Goal: Information Seeking & Learning: Learn about a topic

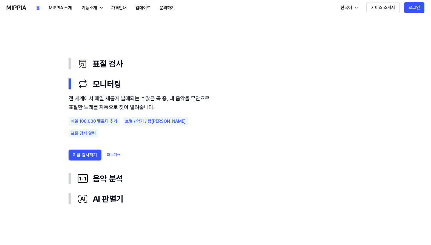
click at [157, 150] on div "전 세계에서 매일 새롭게 발매되는 수많은 곡 중, 내 음악을 무단으로 표절한 노래를 자동으로 찾아 알려줍니다. 매일 100,000 멜로디 추가…" at bounding box center [142, 129] width 148 height 70
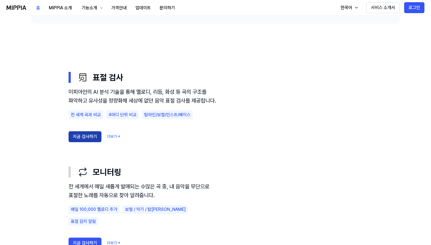
scroll to position [271, 0]
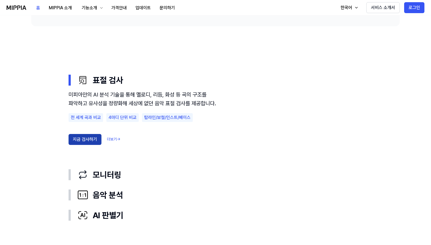
click at [84, 145] on button "지금 검사하기" at bounding box center [84, 139] width 33 height 11
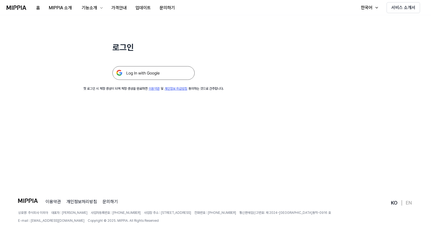
scroll to position [0, 0]
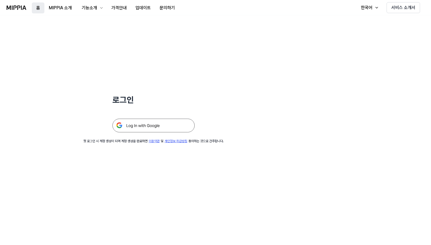
click at [39, 8] on button "홈" at bounding box center [38, 7] width 13 height 11
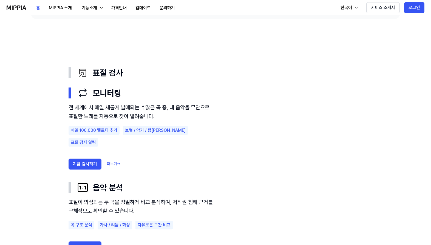
scroll to position [279, 0]
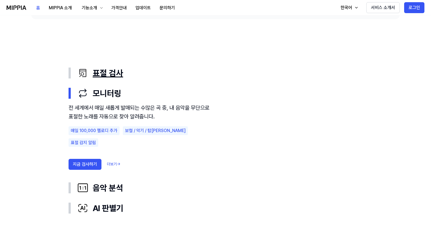
click at [120, 72] on div "표절 검사" at bounding box center [219, 73] width 285 height 12
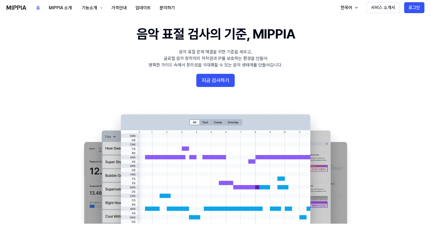
scroll to position [0, 0]
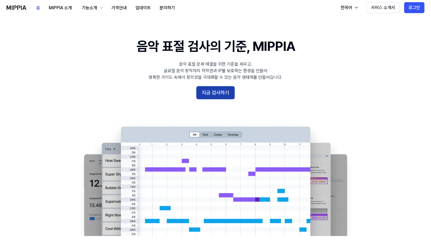
click at [219, 90] on button "지금 검사하기" at bounding box center [215, 92] width 38 height 13
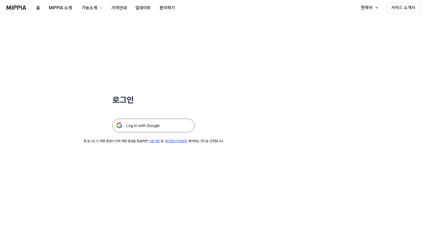
click at [162, 126] on img at bounding box center [153, 126] width 82 height 14
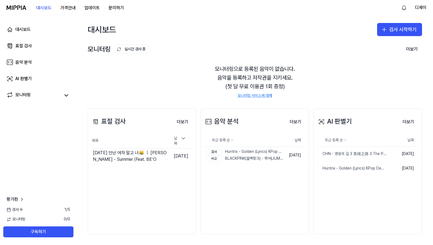
drag, startPoint x: 161, startPoint y: 94, endPoint x: 205, endPoint y: 32, distance: 75.5
click at [161, 94] on div "모니터링으로 등록된 음악이 없습니다. 음악을 등록하고 저작권을 지키세요. (첫 달 무료 이용권 1회 증정) 모니터링 서비스에 대해" at bounding box center [255, 81] width 334 height 47
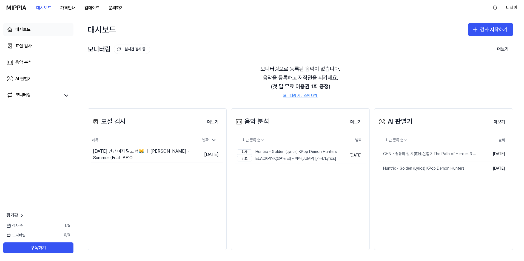
click at [19, 29] on div "대시보드" at bounding box center [22, 29] width 15 height 7
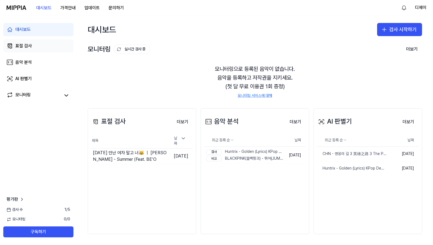
click at [33, 41] on link "표절 검사" at bounding box center [38, 45] width 70 height 13
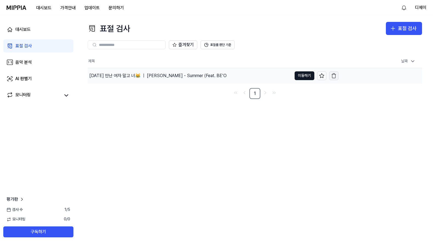
click at [334, 76] on icon "button" at bounding box center [333, 75] width 5 height 5
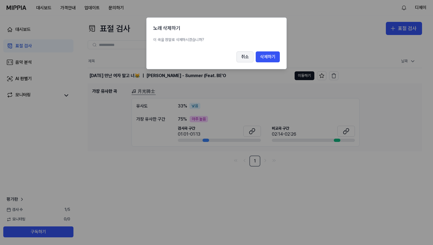
click at [241, 56] on button "취소" at bounding box center [244, 56] width 17 height 11
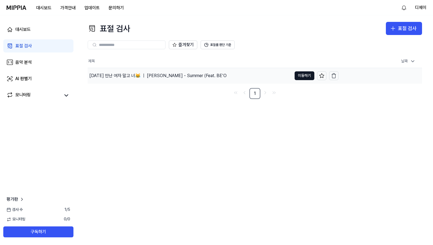
click at [279, 71] on div "[DATE] 만난 여자 말고 너😹 ｜ [PERSON_NAME] - Summer (Feat. BE’O" at bounding box center [190, 75] width 204 height 15
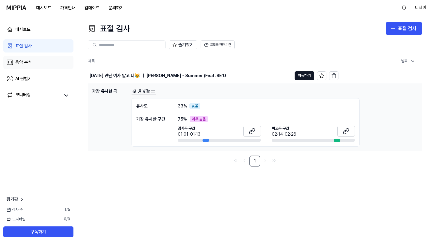
click at [35, 59] on link "음악 분석" at bounding box center [38, 62] width 70 height 13
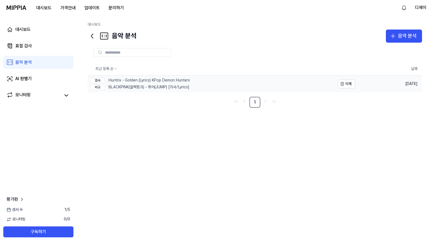
click at [216, 87] on link "검사 Huntrix - Golden (Lyrics) KPop Demon Hunters 비교 BLACKPINK(블랙핑크) - 뛰어(JUMP) […" at bounding box center [211, 84] width 247 height 17
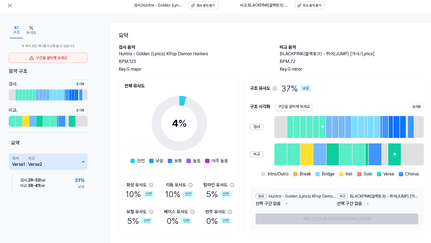
scroll to position [1, 0]
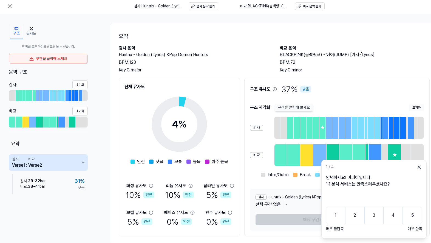
click at [416, 167] on div "1 / 4" at bounding box center [374, 169] width 96 height 8
click at [418, 167] on icon at bounding box center [418, 167] width 3 height 3
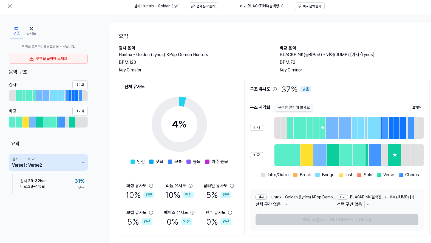
click at [91, 17] on div "구조 유사도 두 곡의 모든 마디를 비교해 볼 수 있습니다. 구간을 클릭해 보세요 음악 구조 검사 . 초기[DEMOGRAPHIC_DATA] . …" at bounding box center [223, 134] width 447 height 240
click at [10, 8] on icon at bounding box center [10, 6] width 7 height 7
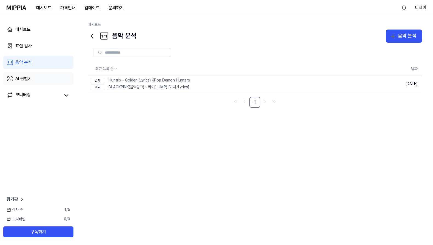
click at [36, 83] on link "AI 판별기" at bounding box center [38, 78] width 70 height 13
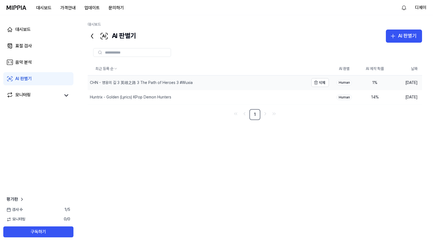
click at [220, 85] on div "CHN - 영웅의 길 3 英雄之路 3 The Path of Heroes 3 #Wuxia" at bounding box center [198, 83] width 221 height 14
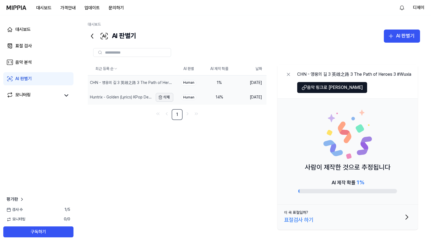
click at [164, 99] on button "삭제" at bounding box center [165, 97] width 18 height 9
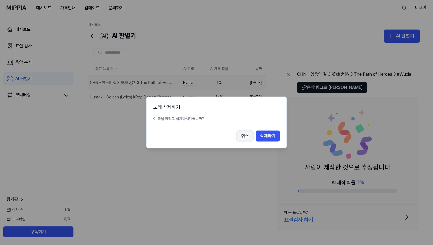
click at [237, 138] on button "취소" at bounding box center [244, 136] width 17 height 11
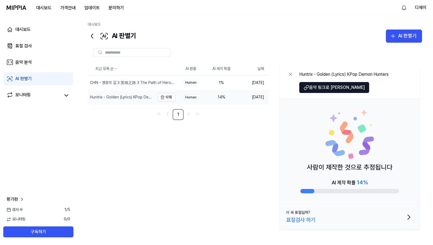
click at [121, 93] on div "Huntrix - Golden (Lyrics) KPop Demon Hunters" at bounding box center [121, 97] width 67 height 14
click at [128, 102] on div "Huntrix - Golden (Lyrics) KPop Demon Hunters" at bounding box center [121, 97] width 67 height 14
click at [130, 76] on div "CHN - 영웅의 길 3 英雄之路 3 The Path of Heroes 3 #Wuxia" at bounding box center [121, 83] width 67 height 14
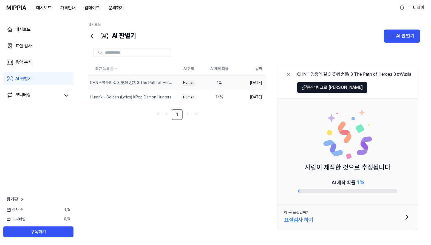
scroll to position [2, 0]
drag, startPoint x: 188, startPoint y: 185, endPoint x: 20, endPoint y: 80, distance: 198.6
click at [188, 185] on div "최근 등록 순 AI 판별 AI 제작 확률 날짜 CHN - 영웅의 길 3 英雄之路 3 The Path of Heroes 3 #Wuxia 삭제 H…" at bounding box center [254, 147] width 332 height 170
click at [26, 91] on div "모니터링" at bounding box center [38, 95] width 70 height 13
click at [26, 94] on div "모니터링" at bounding box center [22, 96] width 15 height 8
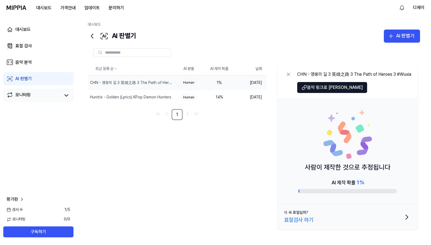
scroll to position [0, 0]
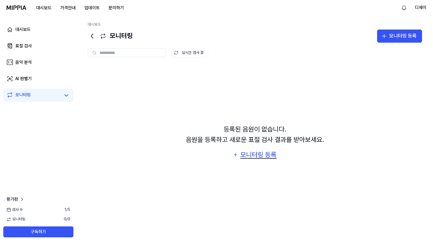
click at [245, 159] on div "모니터링 등록" at bounding box center [258, 155] width 37 height 10
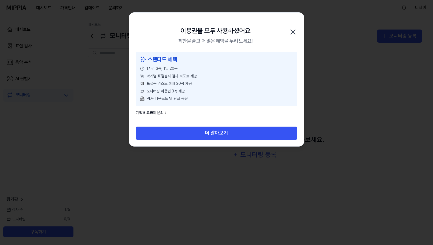
click at [293, 31] on icon "button" at bounding box center [292, 32] width 9 height 9
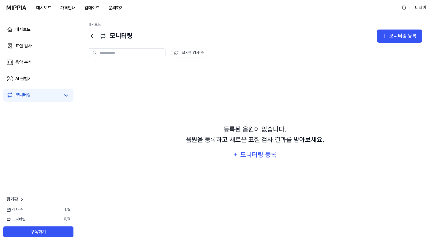
click at [149, 182] on div "등록된 음원이 없습니다. 음원을 등록하고 새로운 표절 검사 결과를 받아보세요. 모니터링 등록" at bounding box center [255, 143] width 334 height 156
click at [30, 62] on div "음악 분석" at bounding box center [23, 62] width 16 height 7
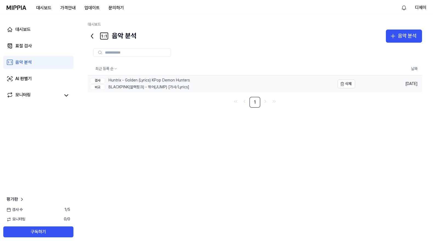
click at [197, 81] on link "검사 Huntrix - Golden (Lyrics) KPop Demon Hunters 비교 BLACKPINK(블랙핑크) - 뛰어(JUMP) […" at bounding box center [211, 84] width 247 height 17
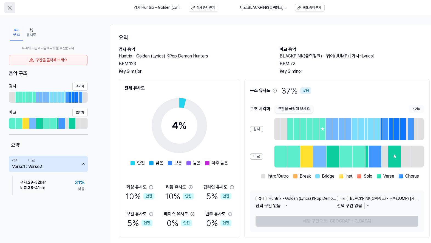
click at [6, 7] on button at bounding box center [9, 7] width 11 height 11
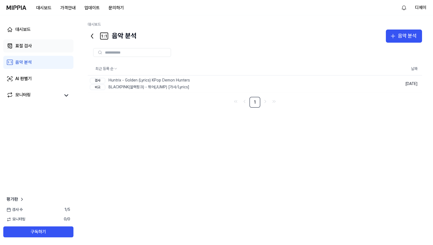
click at [21, 42] on link "표절 검사" at bounding box center [38, 45] width 70 height 13
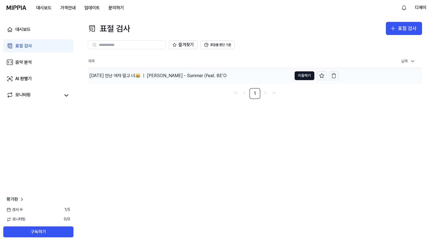
click at [212, 75] on div "[DATE] 만난 여자 말고 너😹 ｜ [PERSON_NAME] - Summer (Feat. BE’O" at bounding box center [190, 75] width 204 height 15
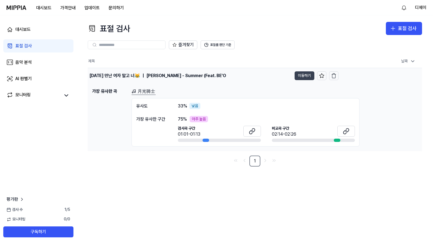
click at [299, 73] on button "이동하기" at bounding box center [304, 75] width 20 height 9
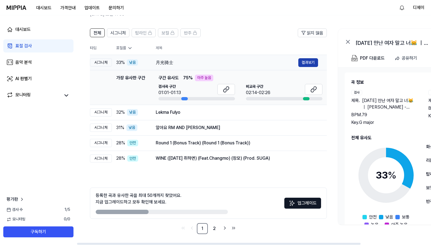
click at [308, 61] on button "결과보기" at bounding box center [308, 62] width 20 height 9
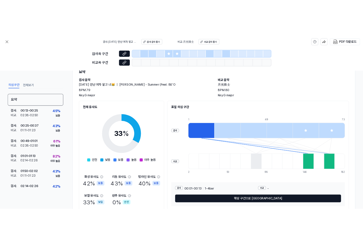
scroll to position [45, 0]
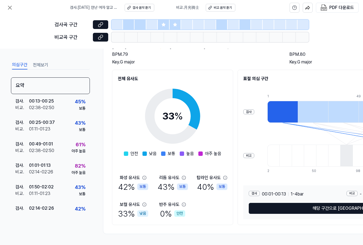
click at [153, 53] on div "BPM. 79" at bounding box center [195, 54] width 166 height 7
click at [12, 10] on icon at bounding box center [10, 7] width 7 height 7
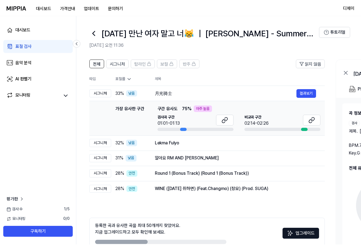
scroll to position [31, 0]
